Goal: Task Accomplishment & Management: Manage account settings

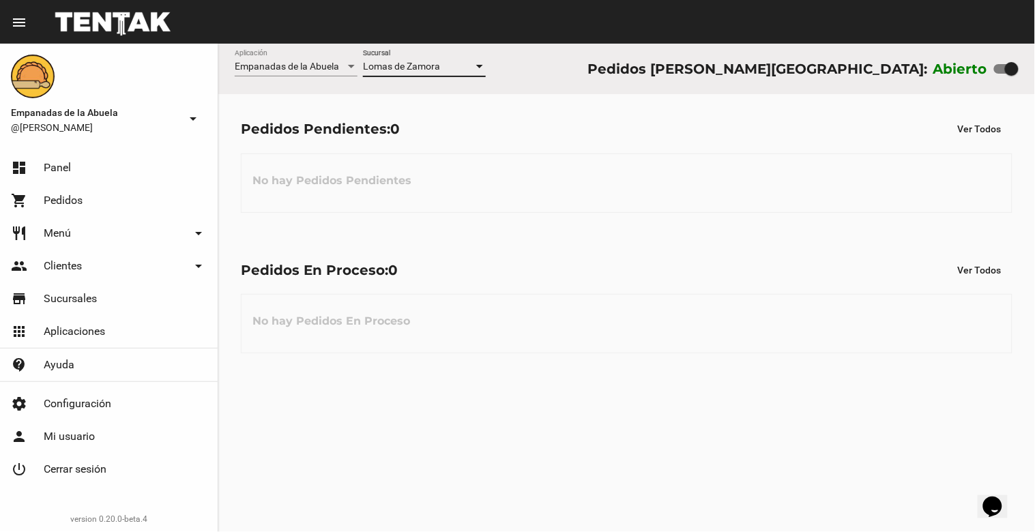
click at [481, 68] on div at bounding box center [479, 66] width 7 height 3
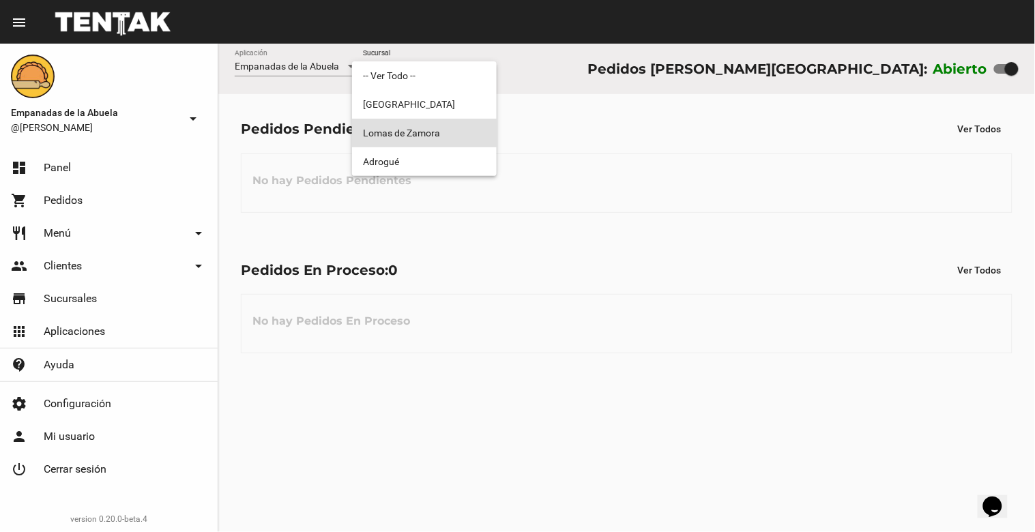
click at [462, 127] on span "Lomas de Zamora" at bounding box center [424, 133] width 123 height 29
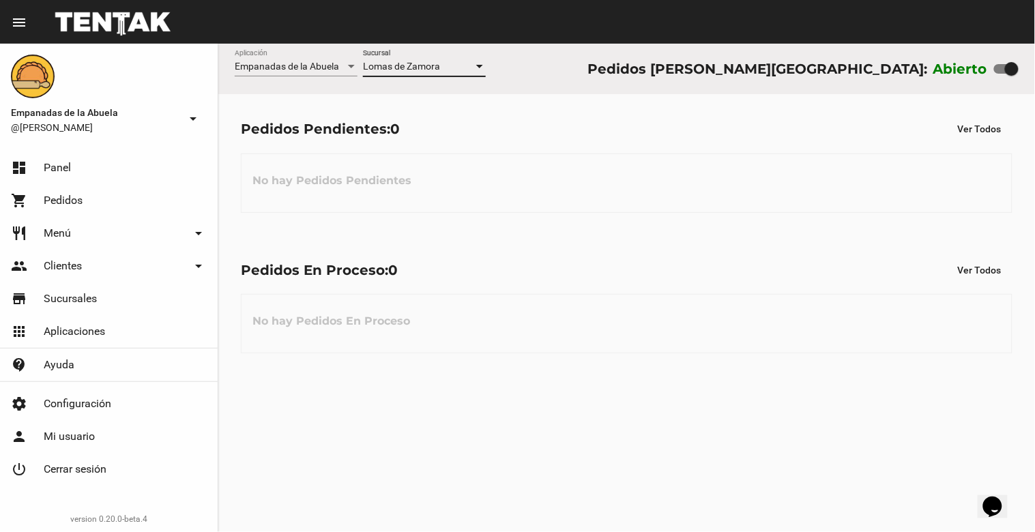
click at [478, 67] on div at bounding box center [479, 66] width 7 height 3
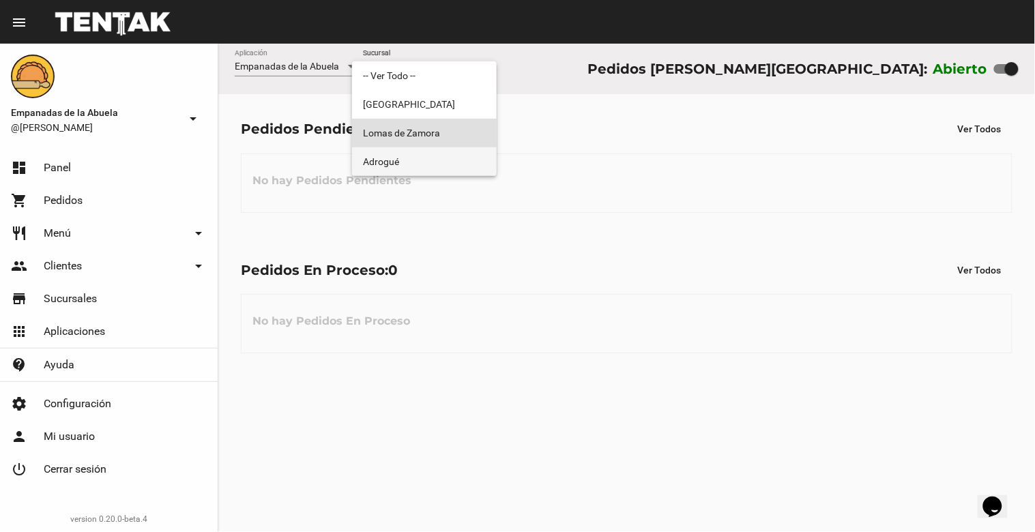
click at [468, 167] on span "Adrogué" at bounding box center [424, 161] width 123 height 29
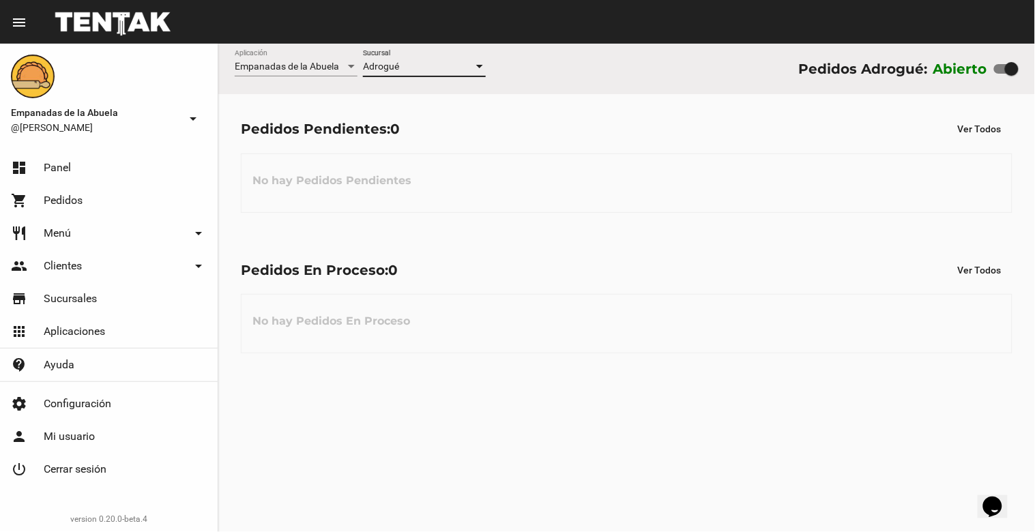
click at [479, 63] on div at bounding box center [479, 66] width 12 height 11
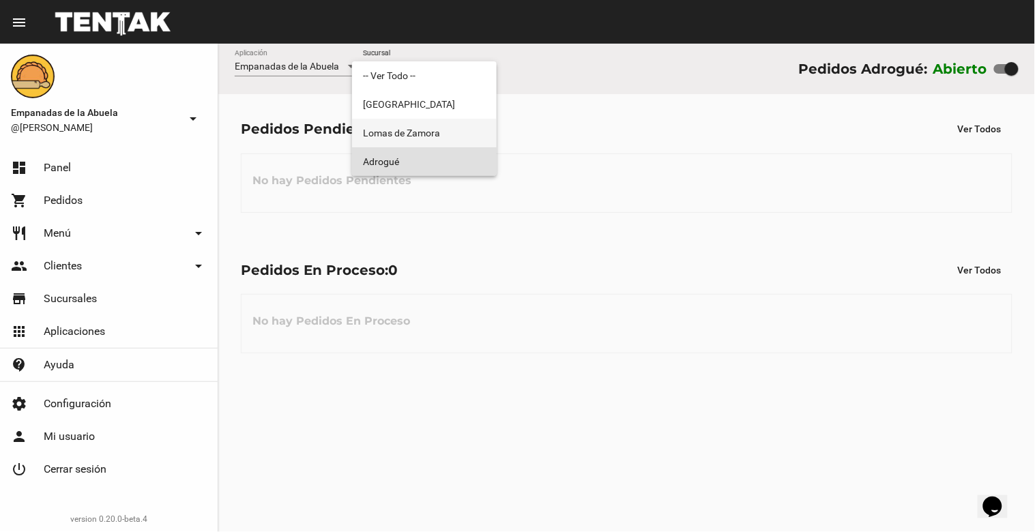
click at [468, 132] on span "Lomas de Zamora" at bounding box center [424, 133] width 123 height 29
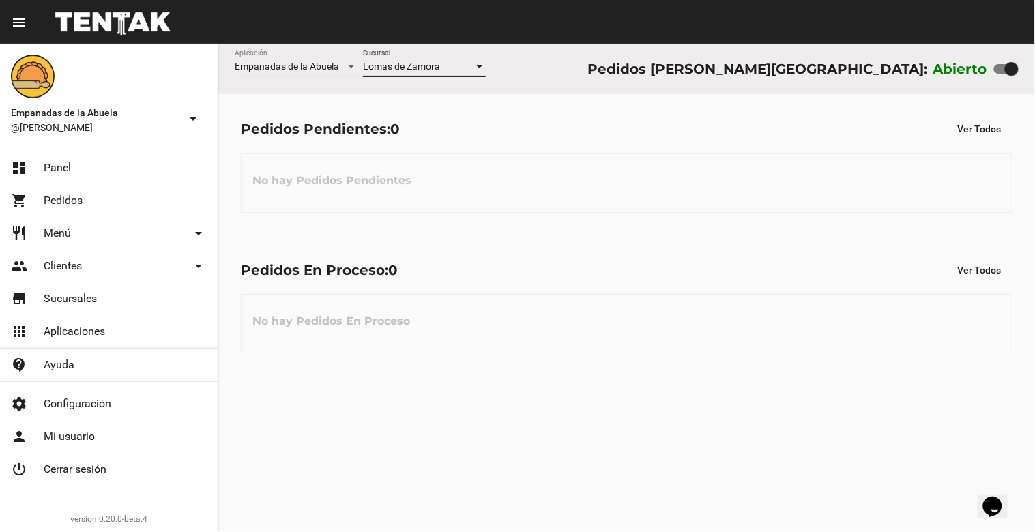
click at [476, 64] on div at bounding box center [479, 66] width 12 height 11
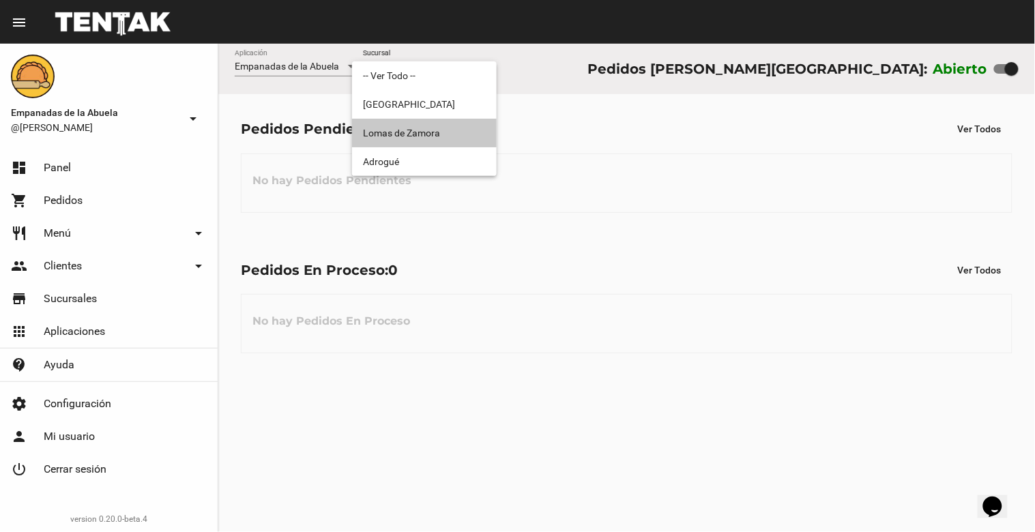
click at [430, 130] on span "Lomas de Zamora" at bounding box center [424, 133] width 123 height 29
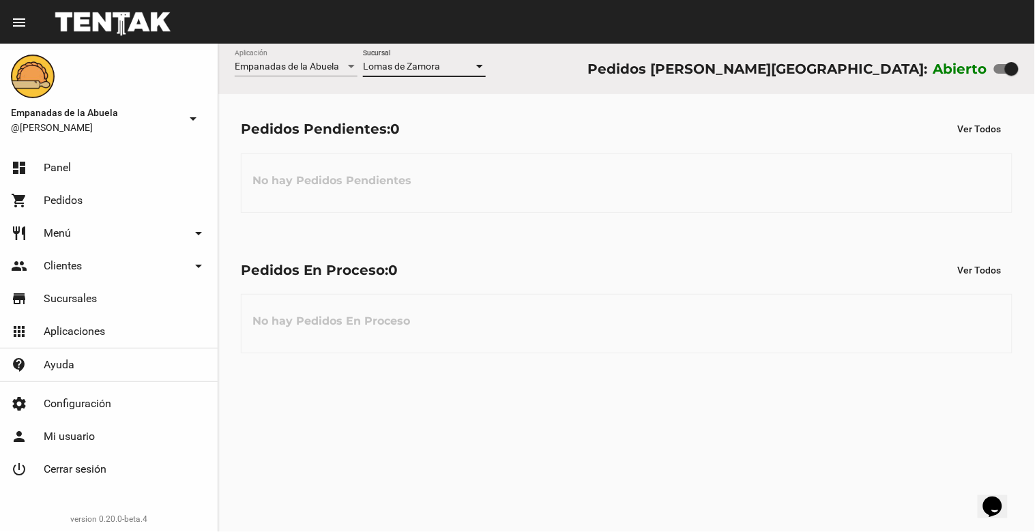
click at [481, 64] on div at bounding box center [479, 66] width 12 height 11
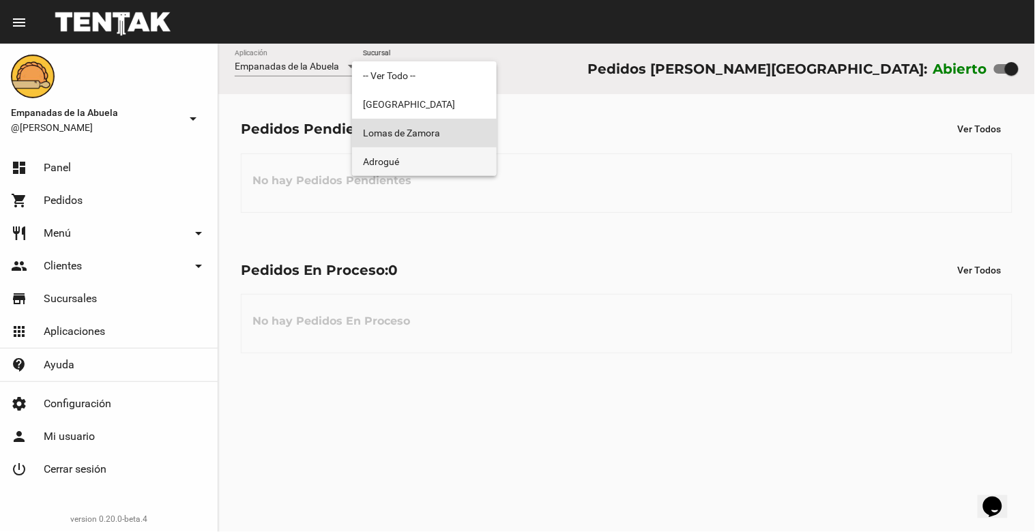
click at [430, 157] on span "Adrogué" at bounding box center [424, 161] width 123 height 29
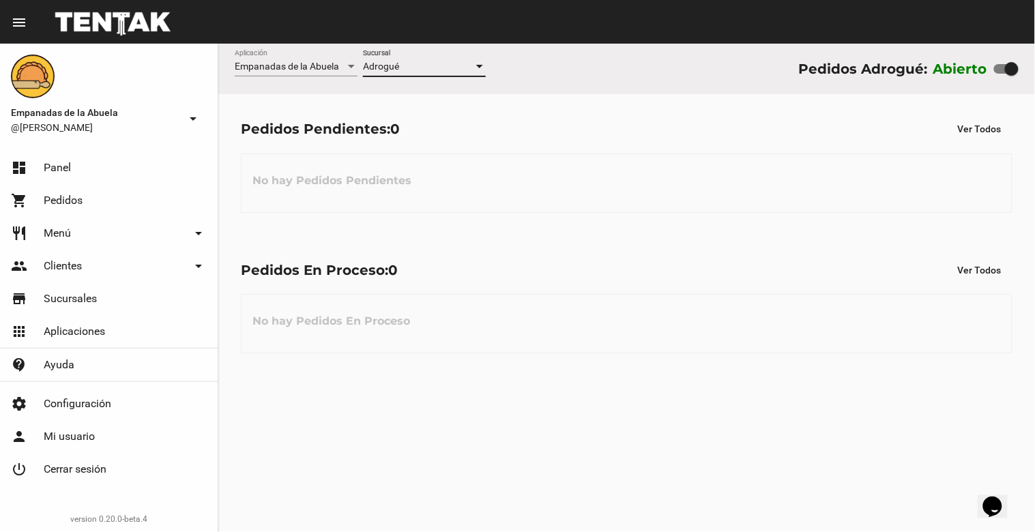
click at [482, 65] on div at bounding box center [479, 66] width 7 height 3
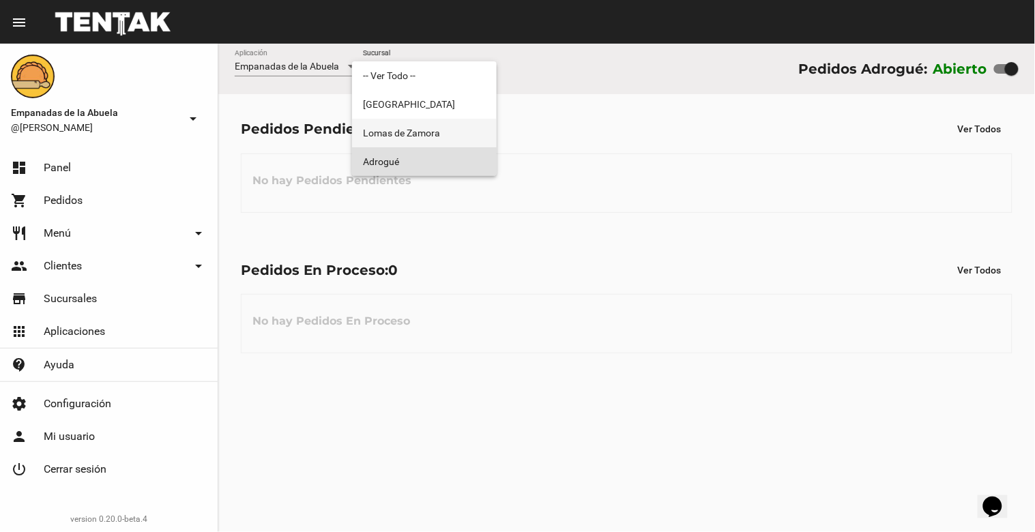
click at [464, 138] on span "Lomas de Zamora" at bounding box center [424, 133] width 123 height 29
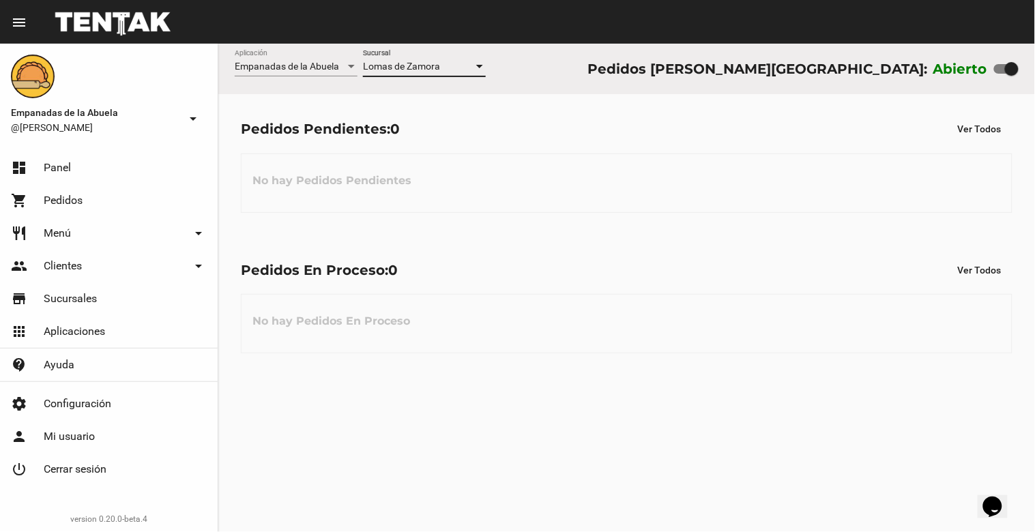
click at [480, 65] on div at bounding box center [479, 66] width 7 height 3
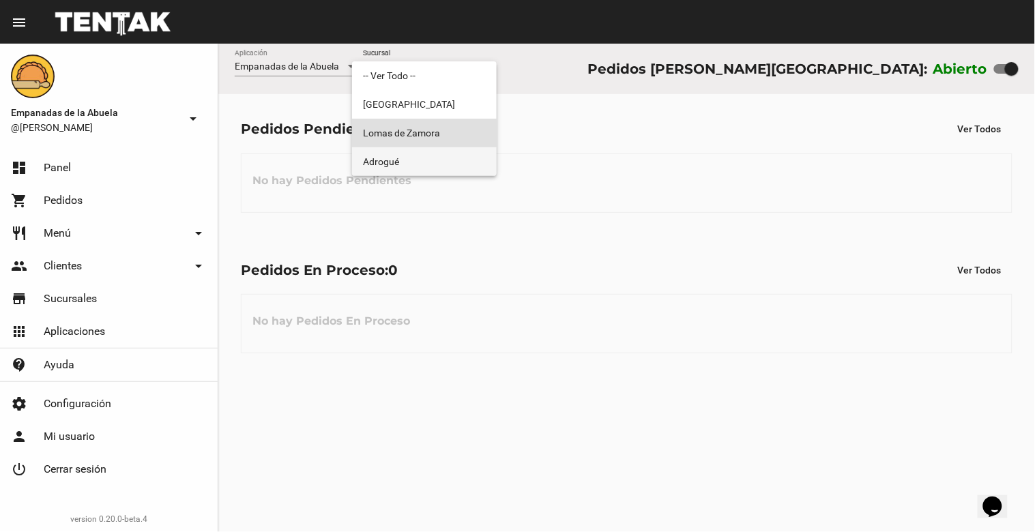
click at [473, 178] on div "-- Ver Todo -- [GEOGRAPHIC_DATA][PERSON_NAME] Adrogué" at bounding box center [517, 266] width 1035 height 532
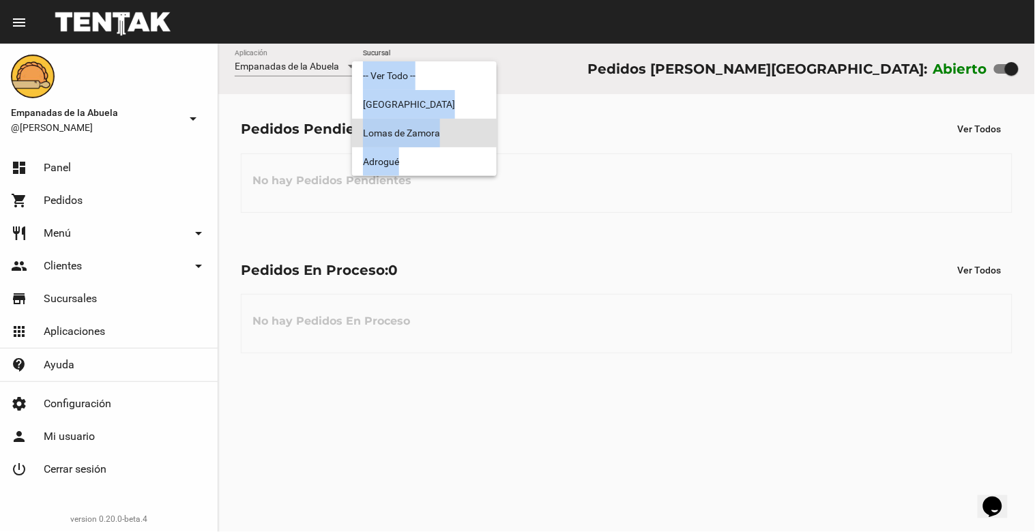
click at [527, 101] on div at bounding box center [517, 266] width 1035 height 532
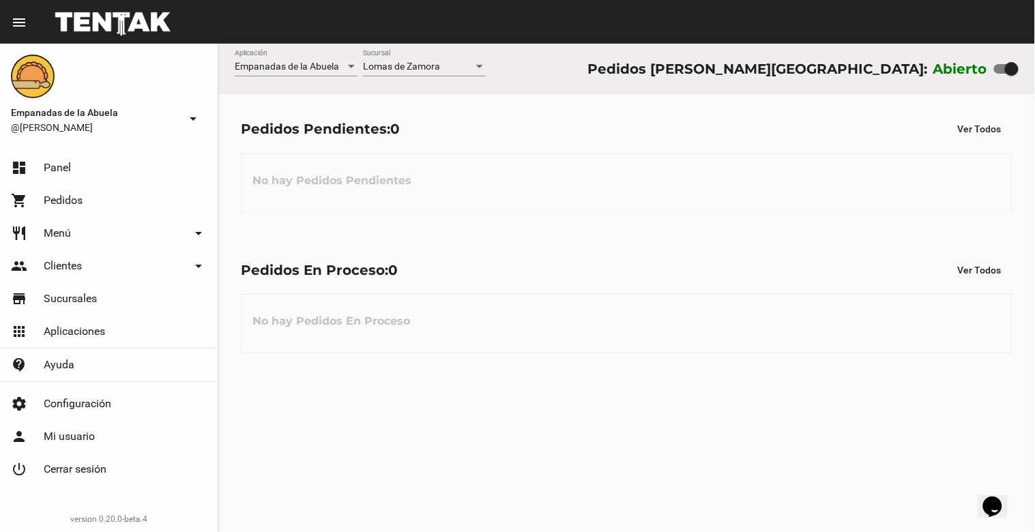
click at [477, 67] on div at bounding box center [479, 66] width 7 height 3
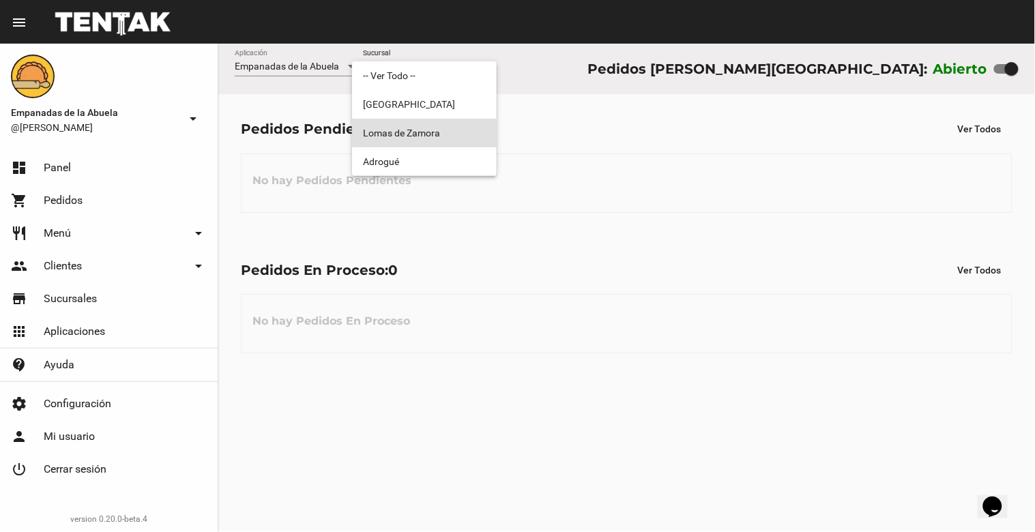
click at [471, 138] on span "Lomas de Zamora" at bounding box center [424, 133] width 123 height 29
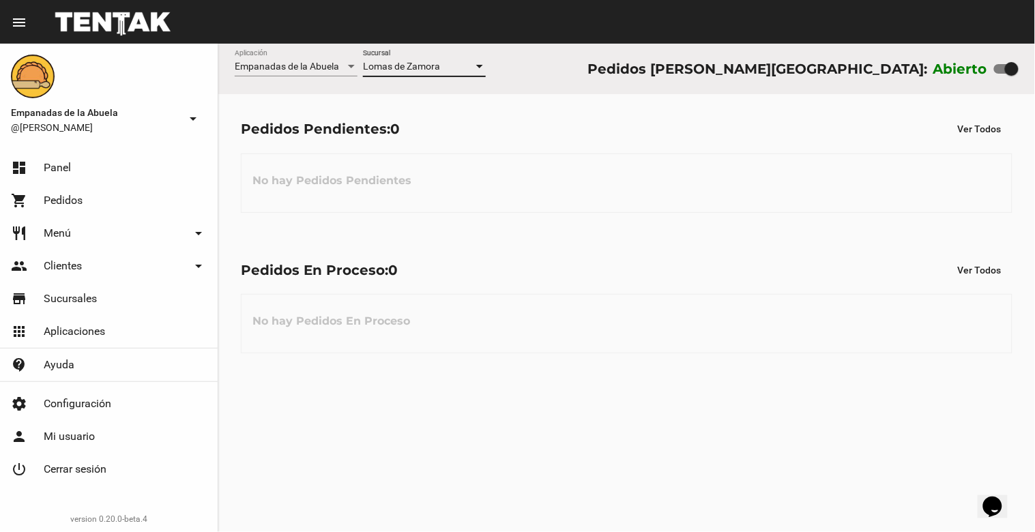
click at [480, 67] on div at bounding box center [479, 66] width 7 height 3
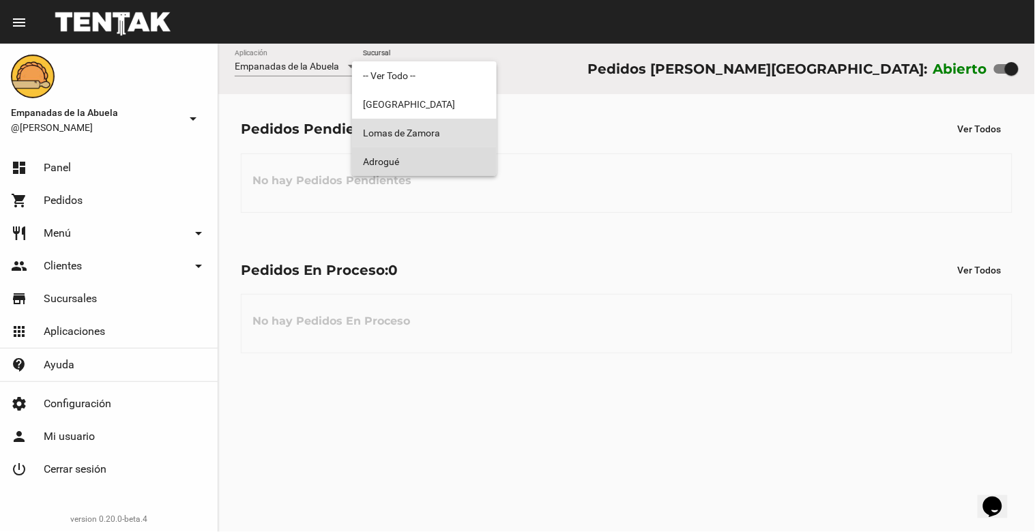
click at [466, 165] on span "Adrogué" at bounding box center [424, 161] width 123 height 29
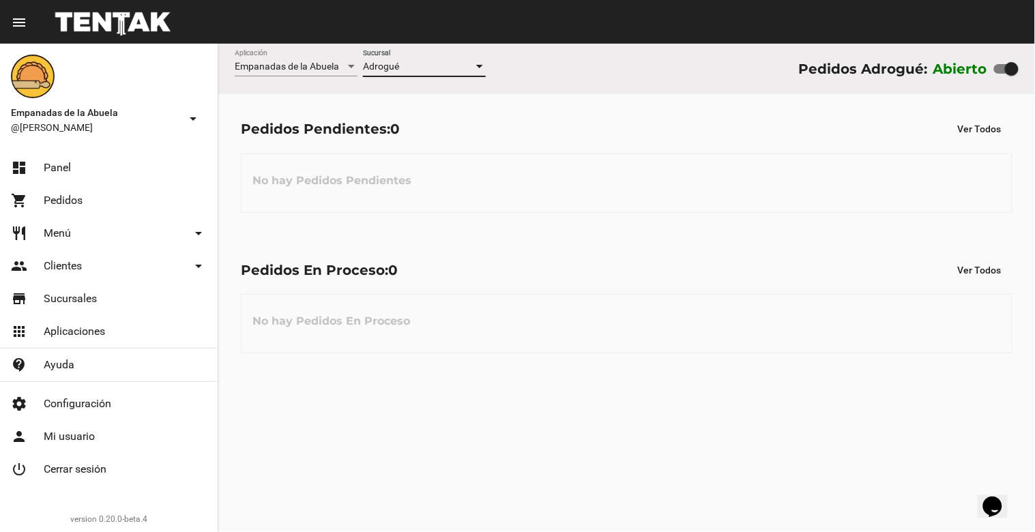
click at [477, 63] on div at bounding box center [479, 66] width 12 height 11
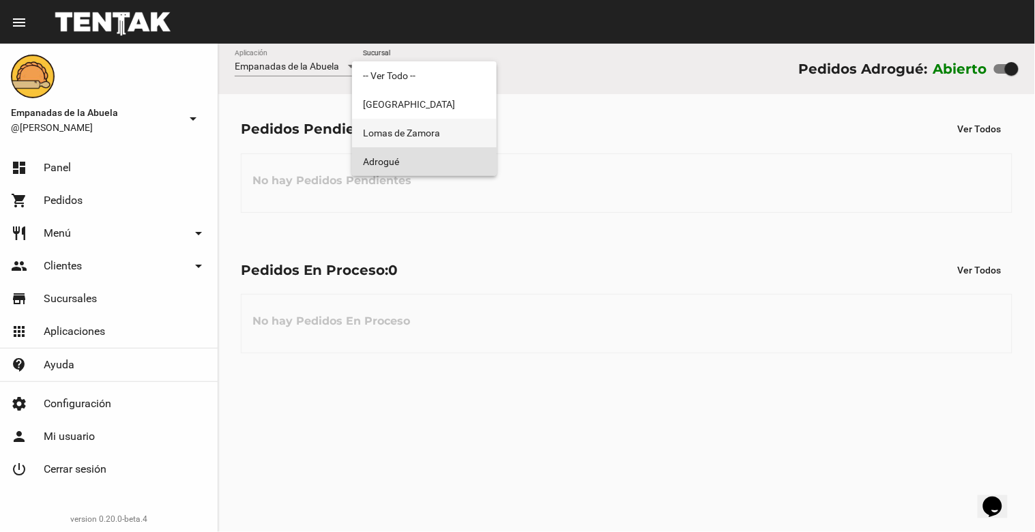
click at [476, 126] on span "Lomas de Zamora" at bounding box center [424, 133] width 123 height 29
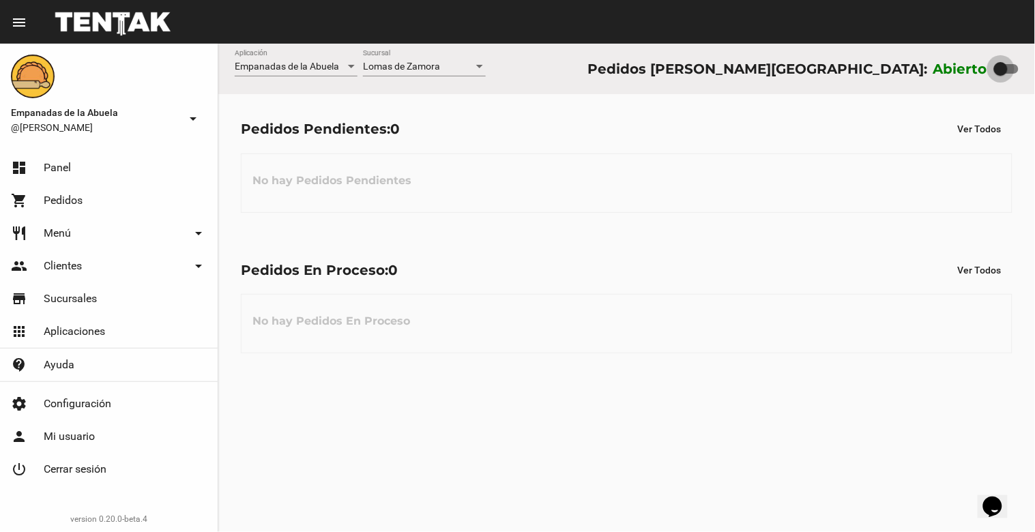
drag, startPoint x: 1007, startPoint y: 66, endPoint x: 958, endPoint y: 59, distance: 49.7
click at [970, 62] on div "Abierto" at bounding box center [975, 69] width 85 height 22
checkbox input "false"
